Goal: Task Accomplishment & Management: Use online tool/utility

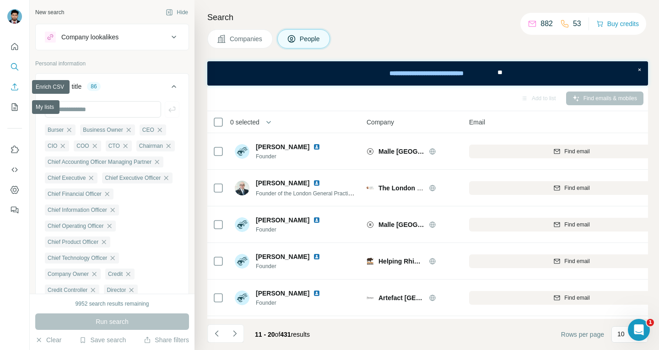
scroll to position [46, 336]
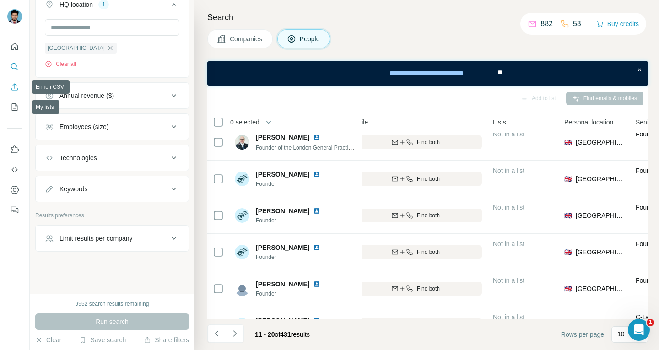
click at [16, 83] on icon "Enrich CSV" at bounding box center [14, 86] width 9 height 9
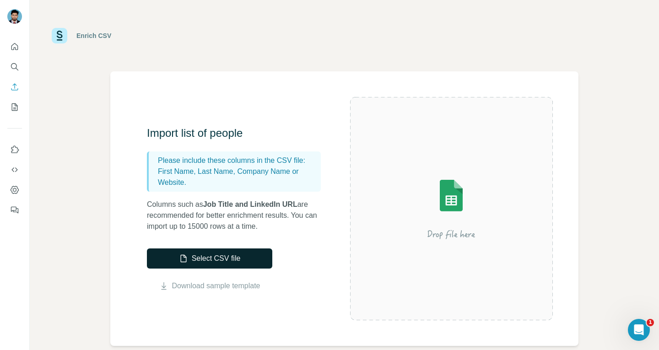
click at [223, 254] on button "Select CSV file" at bounding box center [209, 258] width 125 height 20
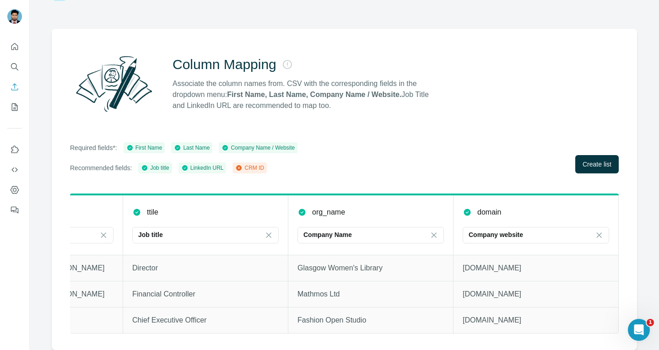
scroll to position [0, 450]
click at [582, 160] on span "Create list" at bounding box center [596, 164] width 29 height 9
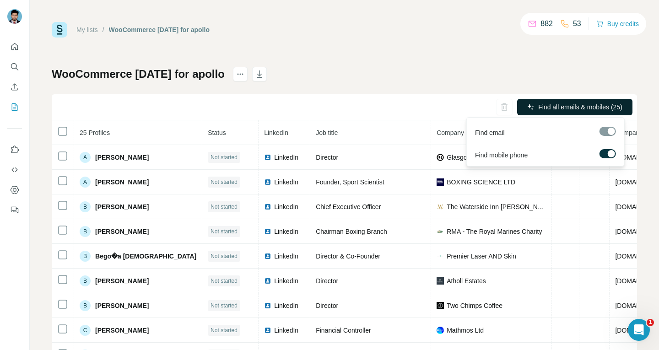
click at [575, 109] on span "Find all emails & mobiles (25)" at bounding box center [580, 106] width 84 height 9
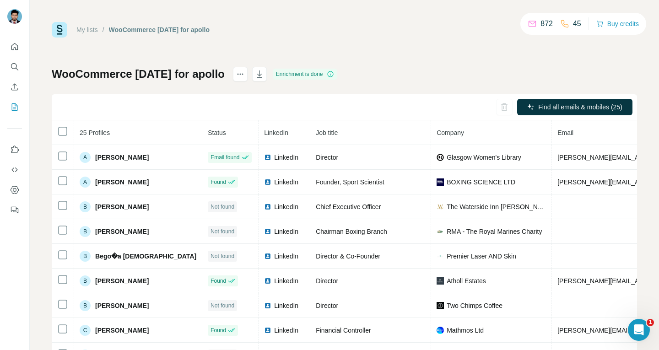
drag, startPoint x: 485, startPoint y: 68, endPoint x: 490, endPoint y: 69, distance: 5.7
click at [485, 68] on div "WooCommerce 7 Oct 2025 for apollo Enrichment is done Find all emails & mobiles …" at bounding box center [344, 214] width 585 height 295
click at [267, 70] on button "button" at bounding box center [259, 74] width 15 height 15
click at [264, 74] on icon "button" at bounding box center [259, 74] width 9 height 9
click at [16, 84] on icon "Enrich CSV" at bounding box center [14, 86] width 9 height 9
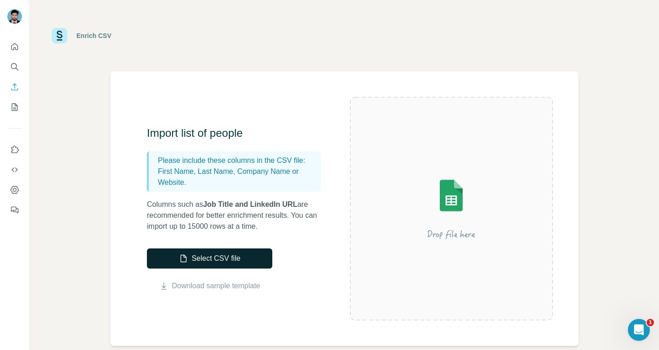
click at [203, 263] on button "Select CSV file" at bounding box center [209, 258] width 125 height 20
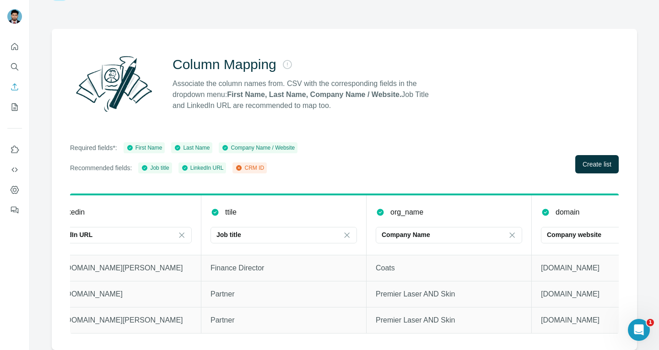
scroll to position [0, 450]
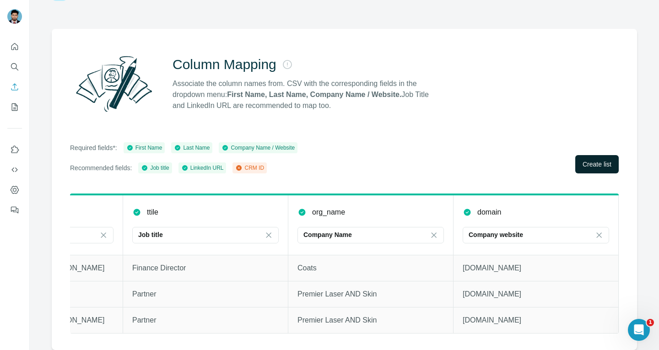
click at [593, 160] on span "Create list" at bounding box center [596, 164] width 29 height 9
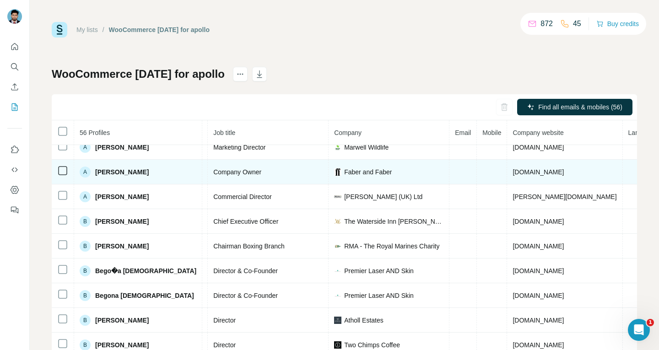
scroll to position [0, 102]
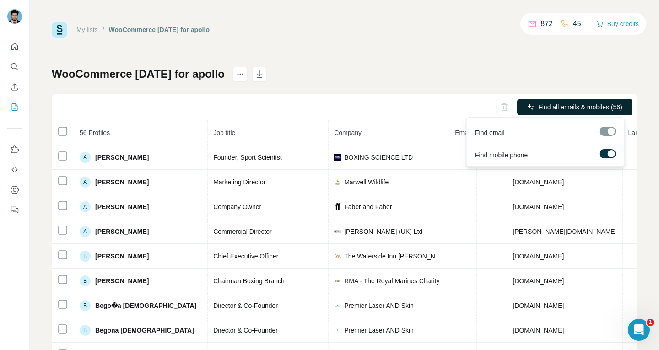
click at [549, 104] on span "Find all emails & mobiles (56)" at bounding box center [580, 106] width 84 height 9
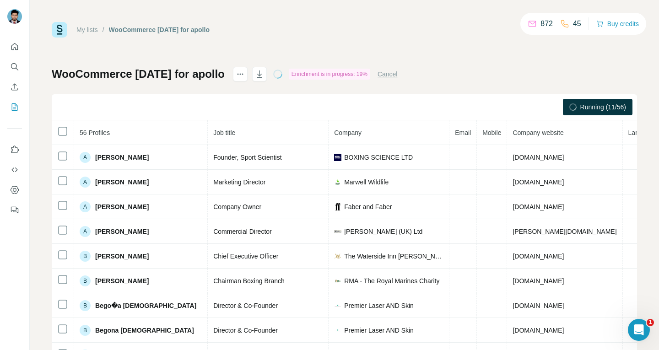
click at [397, 78] on button "Cancel" at bounding box center [387, 74] width 20 height 9
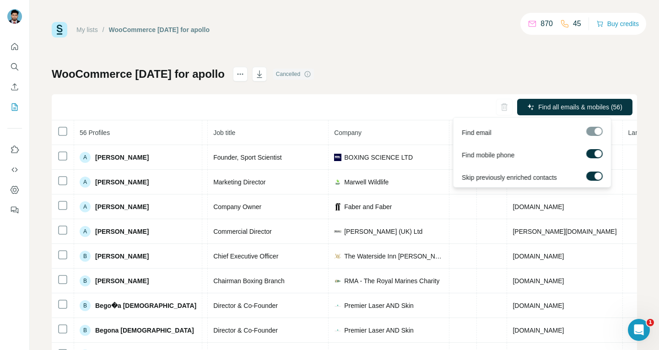
click at [588, 178] on label at bounding box center [594, 175] width 16 height 9
click at [589, 154] on label at bounding box center [594, 153] width 16 height 9
click at [585, 111] on span "Find all emails (56)" at bounding box center [595, 106] width 54 height 9
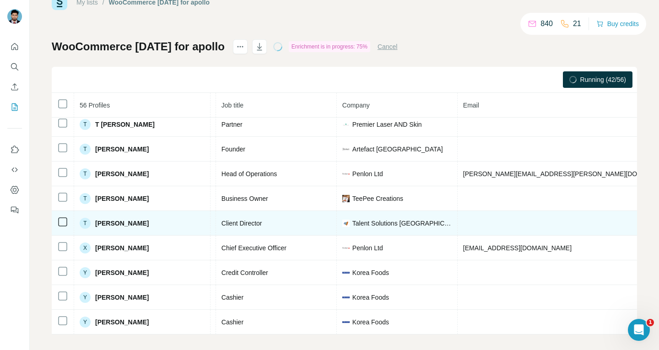
scroll to position [34, 0]
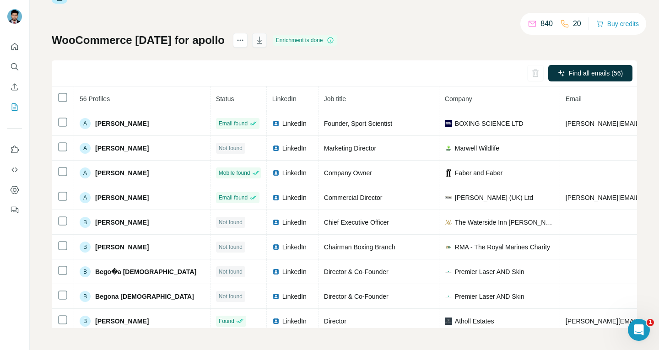
click at [264, 41] on icon "button" at bounding box center [259, 40] width 9 height 9
